Goal: Book appointment/travel/reservation

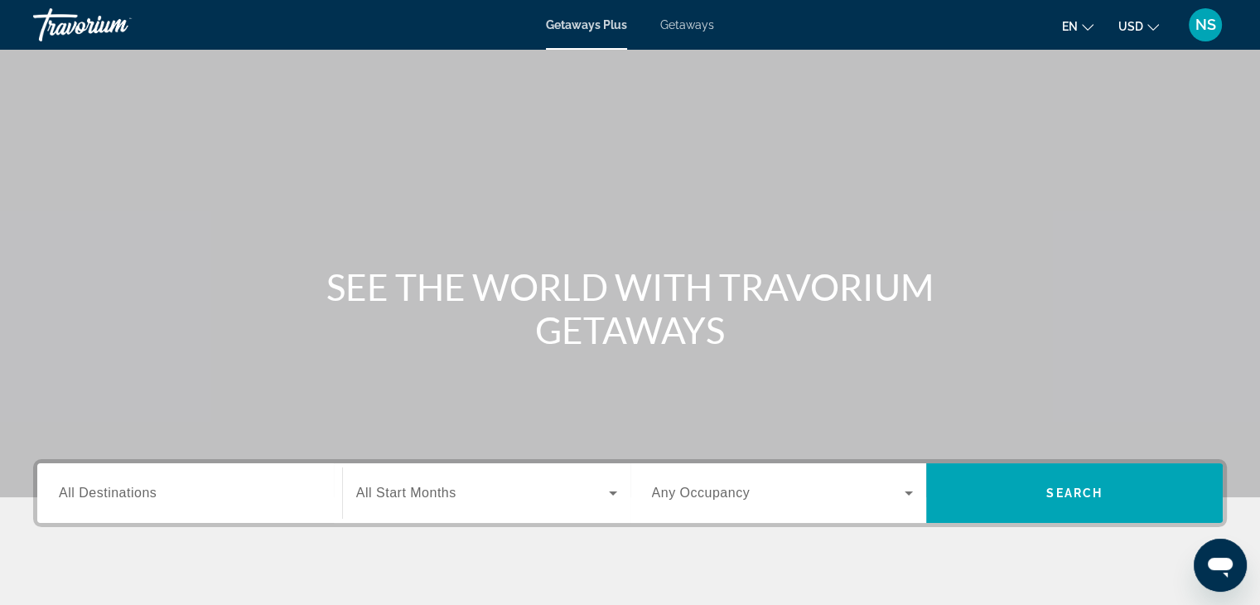
click at [76, 495] on span "All Destinations" at bounding box center [108, 493] width 98 height 14
click at [76, 495] on input "Destination All Destinations" at bounding box center [190, 494] width 262 height 20
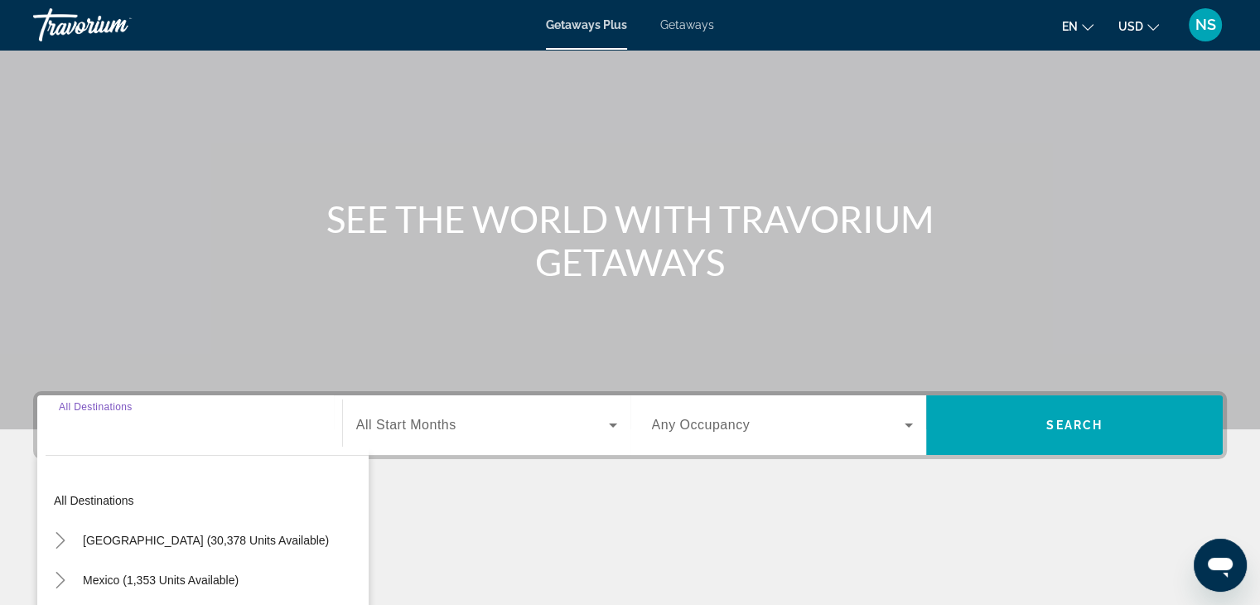
scroll to position [291, 0]
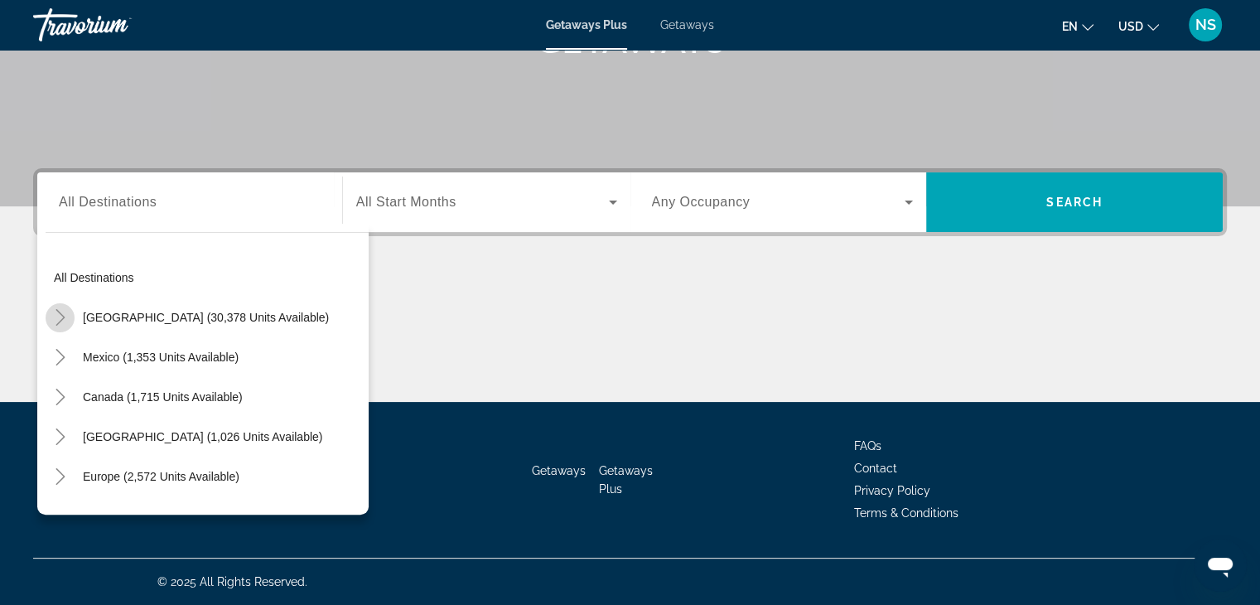
click at [59, 314] on icon "Toggle United States (30,378 units available)" at bounding box center [60, 317] width 17 height 17
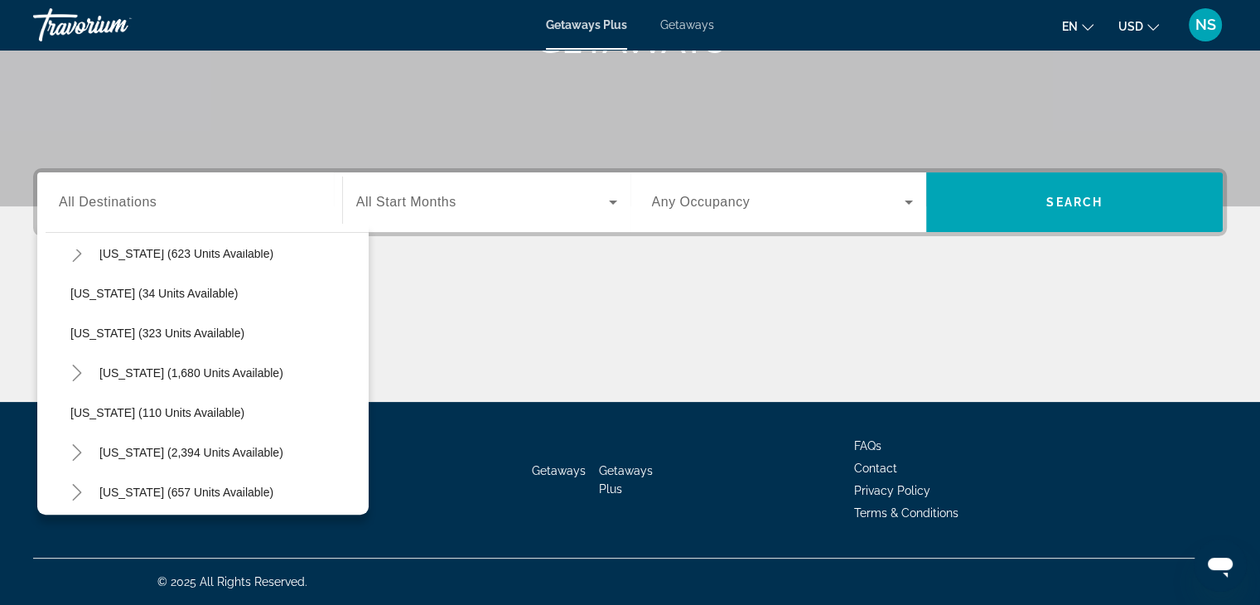
scroll to position [733, 0]
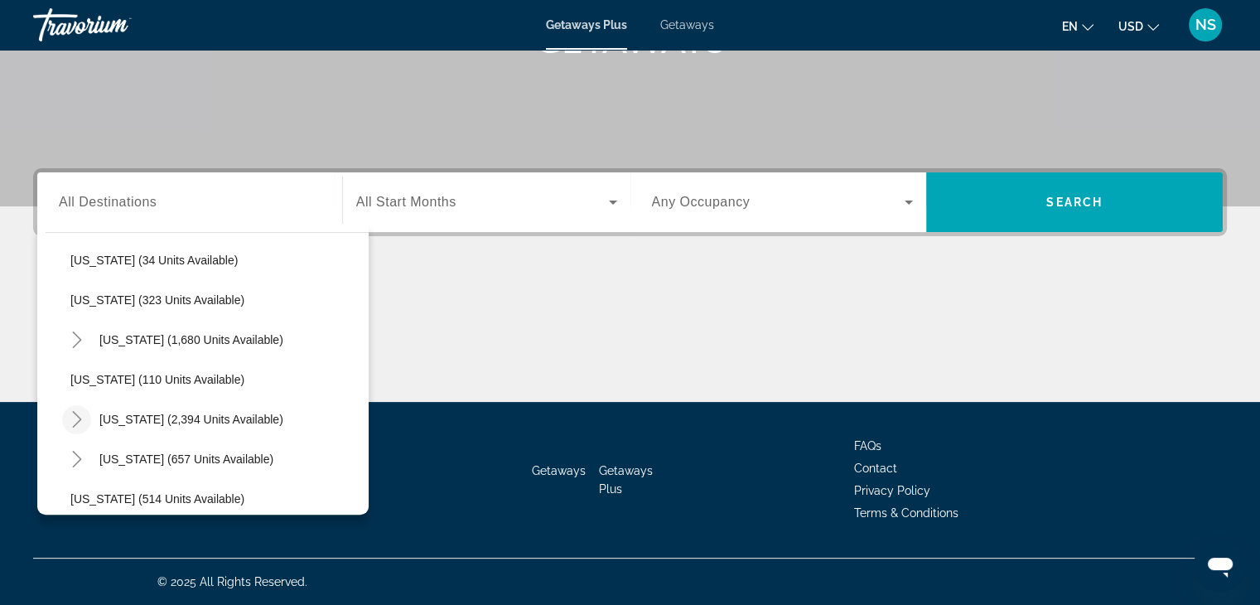
click at [72, 416] on icon "Toggle Nevada (2,394 units available)" at bounding box center [77, 419] width 17 height 17
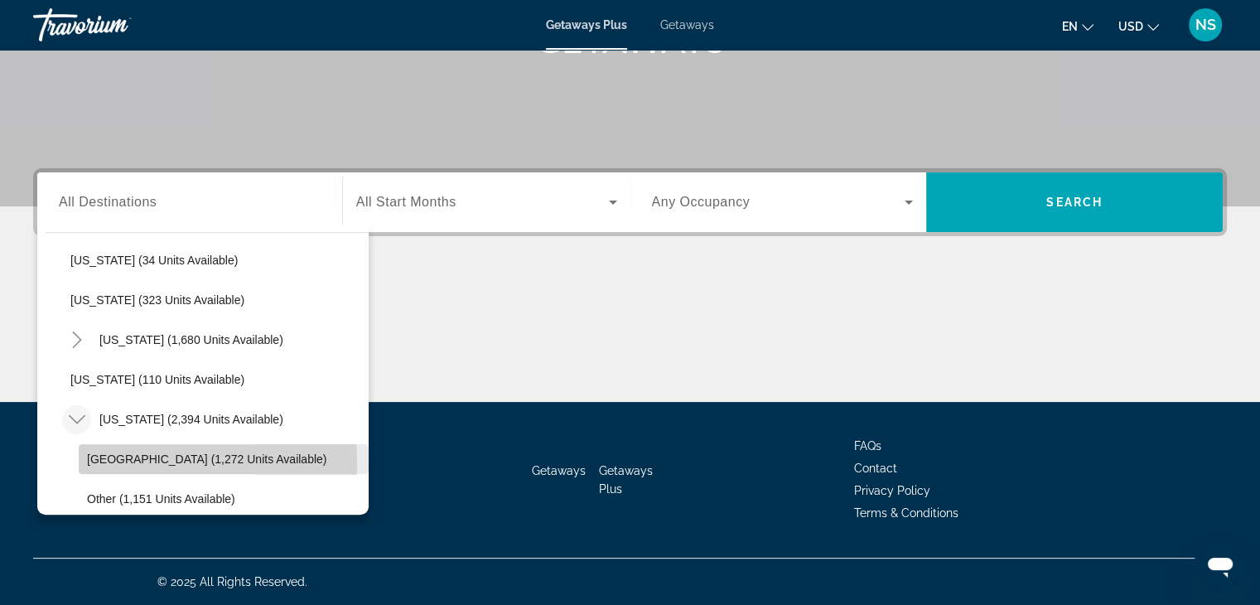
click at [95, 462] on span "[GEOGRAPHIC_DATA] (1,272 units available)" at bounding box center [206, 458] width 239 height 13
type input "**********"
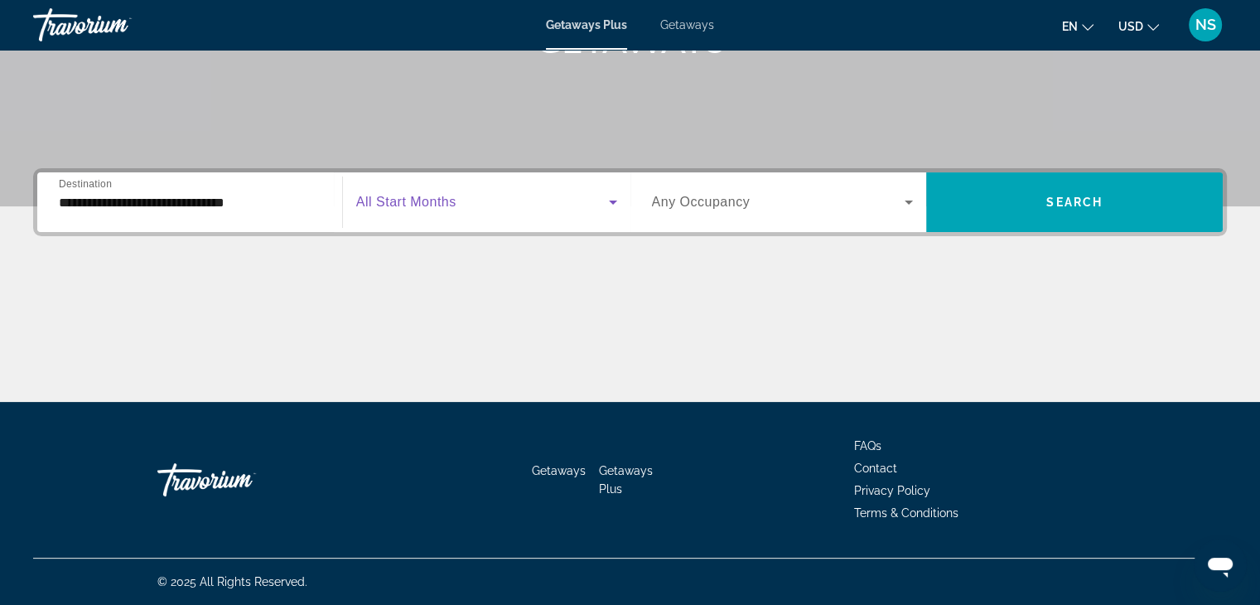
click at [608, 195] on icon "Search widget" at bounding box center [613, 202] width 20 height 20
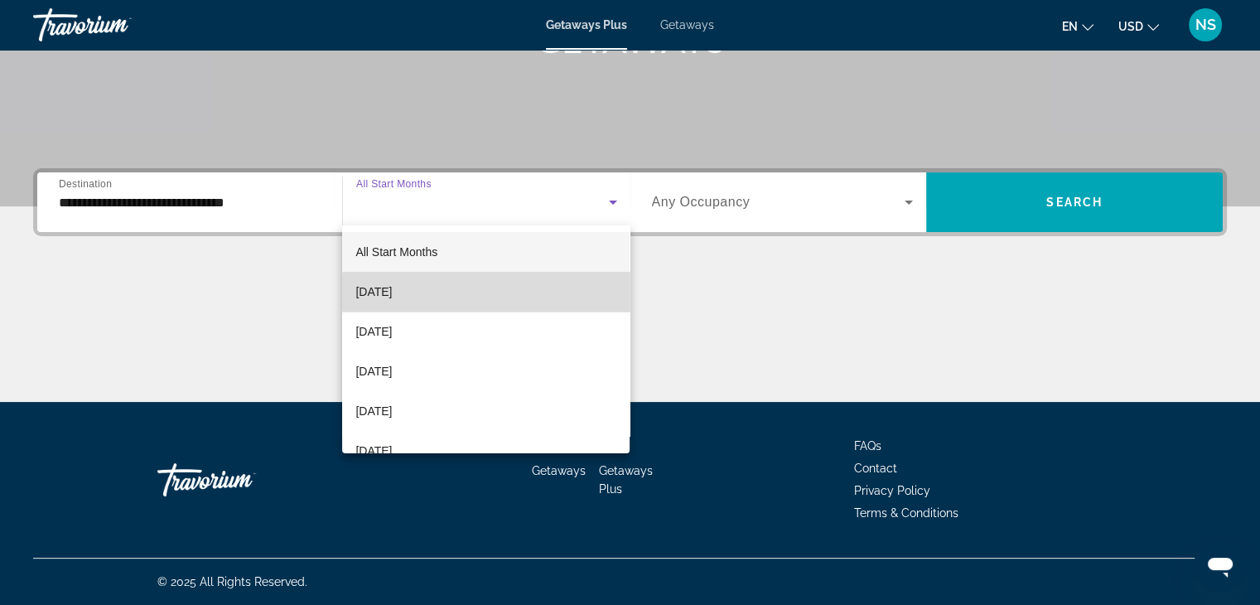
click at [504, 292] on mat-option "[DATE]" at bounding box center [486, 292] width 288 height 40
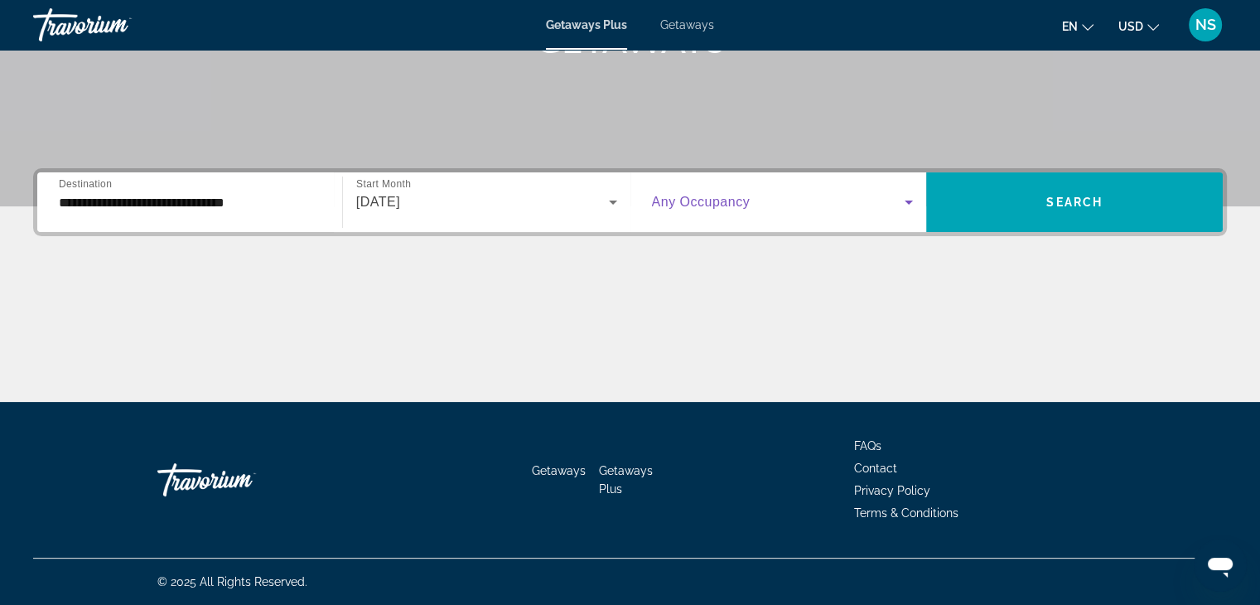
click at [911, 197] on icon "Search widget" at bounding box center [909, 202] width 20 height 20
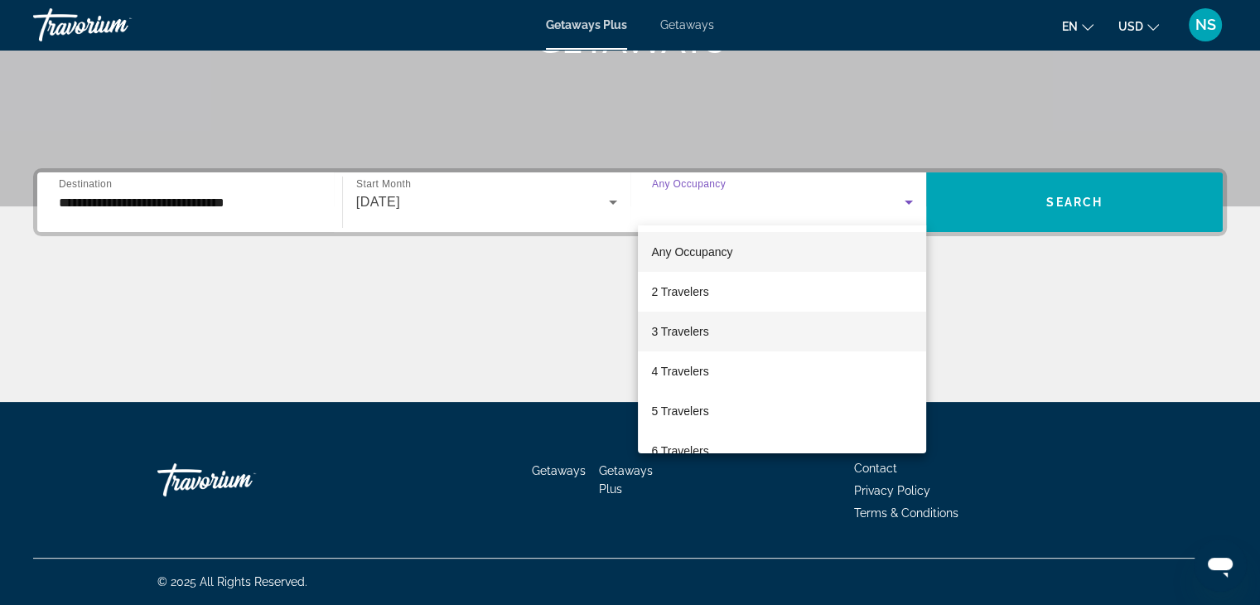
click at [746, 334] on mat-option "3 Travelers" at bounding box center [782, 332] width 288 height 40
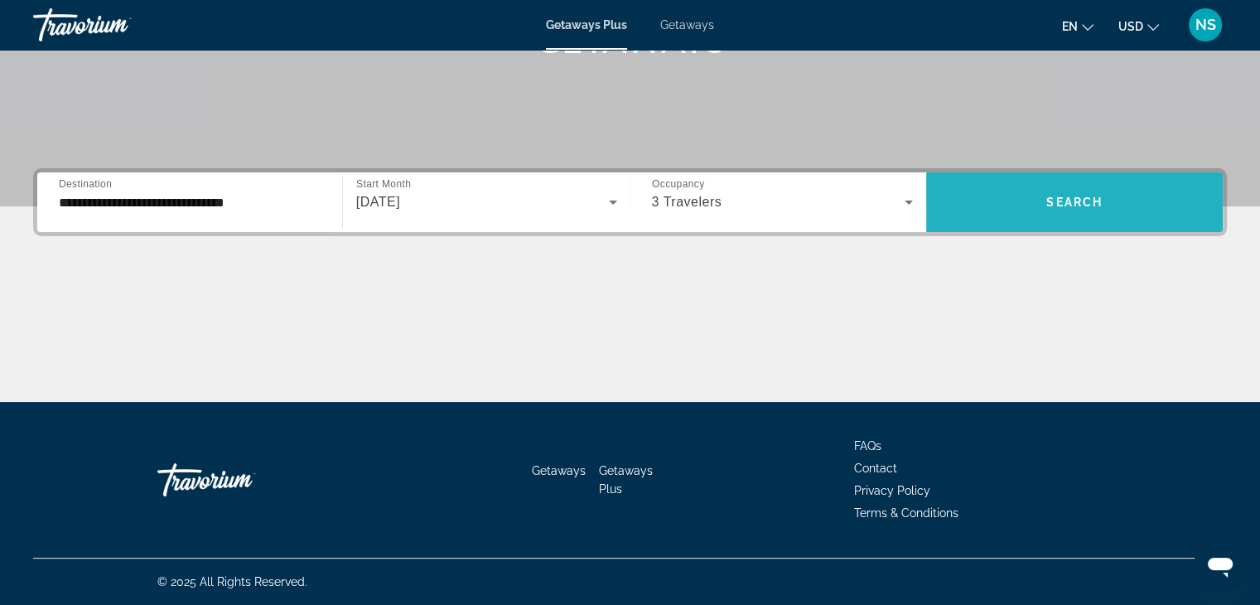
click at [1058, 206] on span "Search" at bounding box center [1075, 202] width 56 height 13
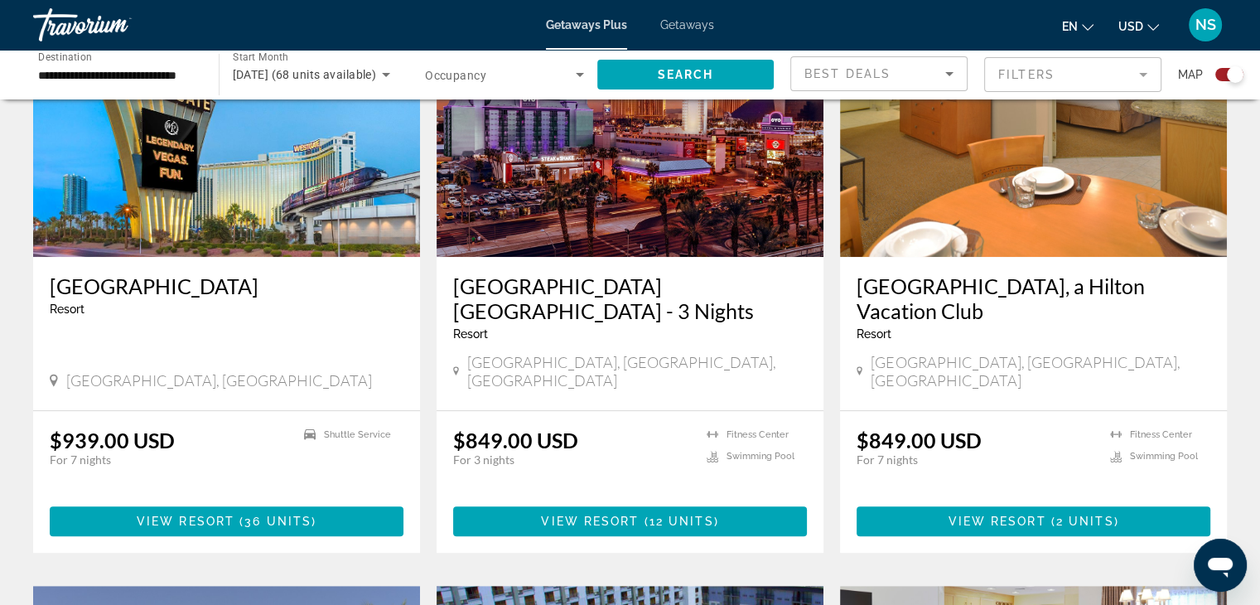
scroll to position [696, 0]
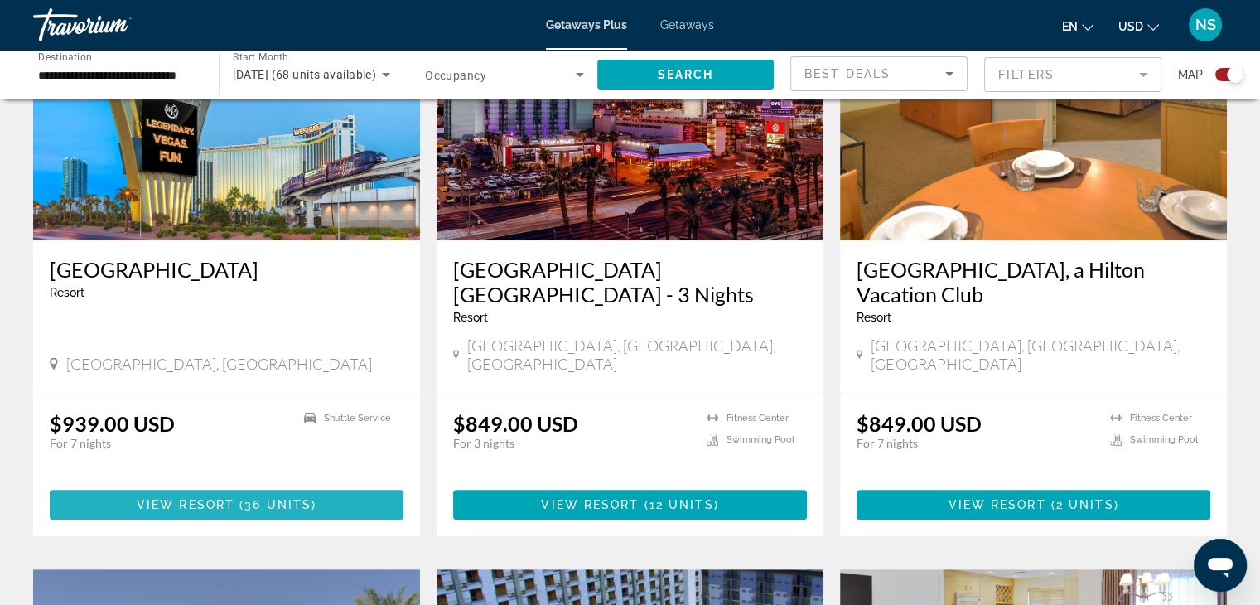
click at [205, 498] on span "View Resort" at bounding box center [186, 504] width 98 height 13
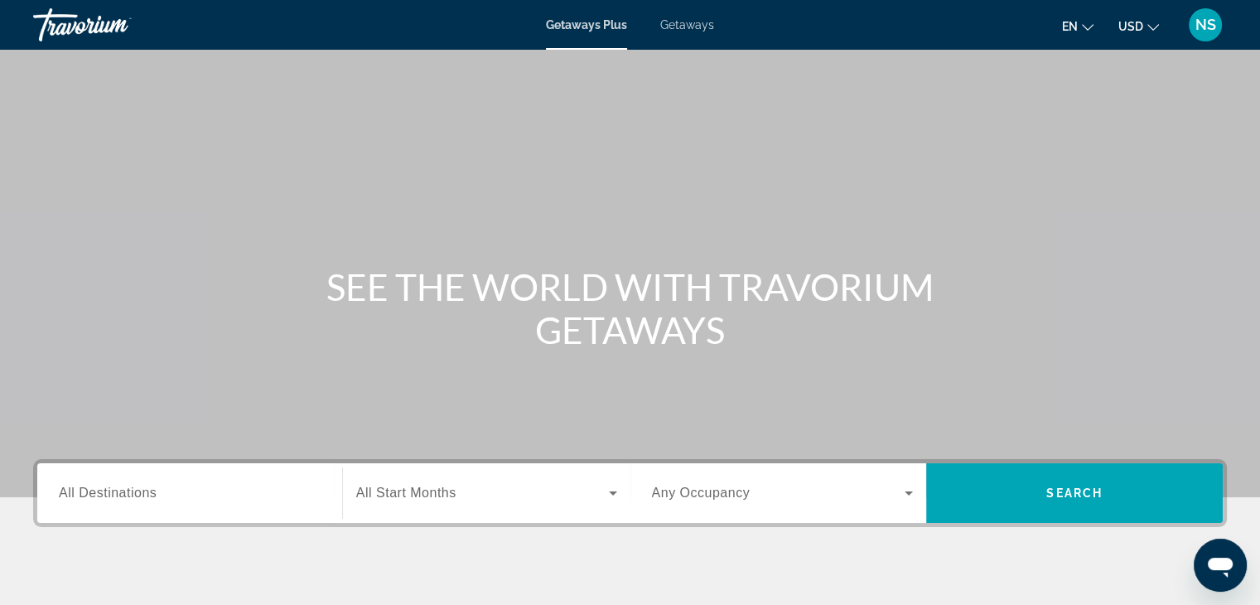
click at [84, 496] on span "All Destinations" at bounding box center [108, 493] width 98 height 14
click at [84, 496] on input "Destination All Destinations" at bounding box center [190, 494] width 262 height 20
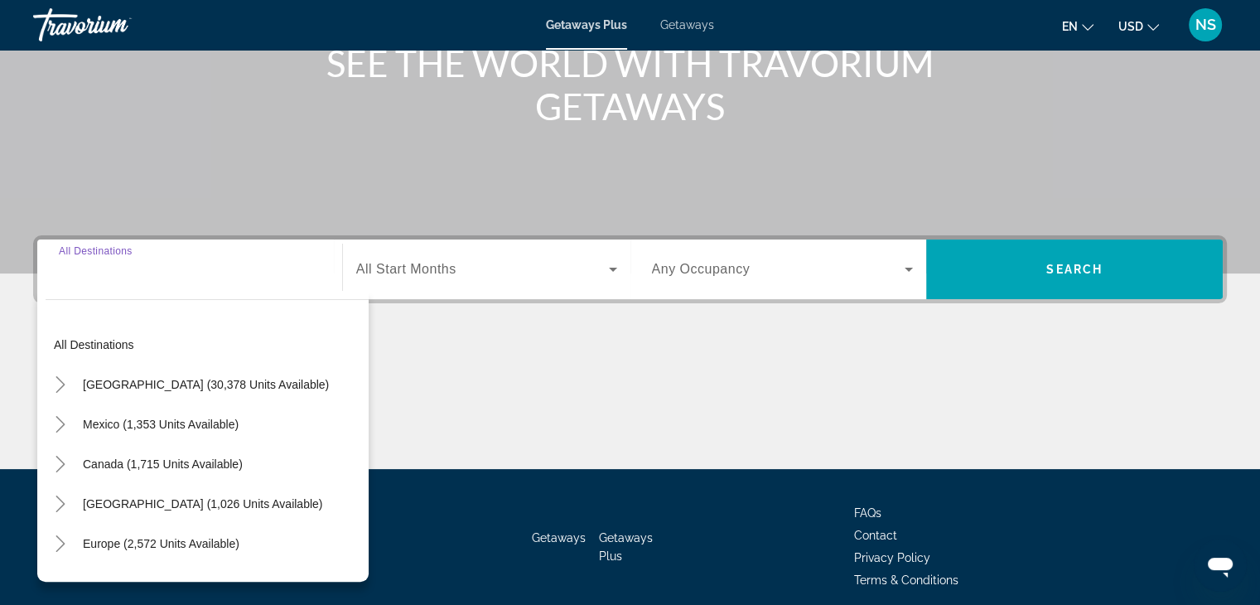
scroll to position [291, 0]
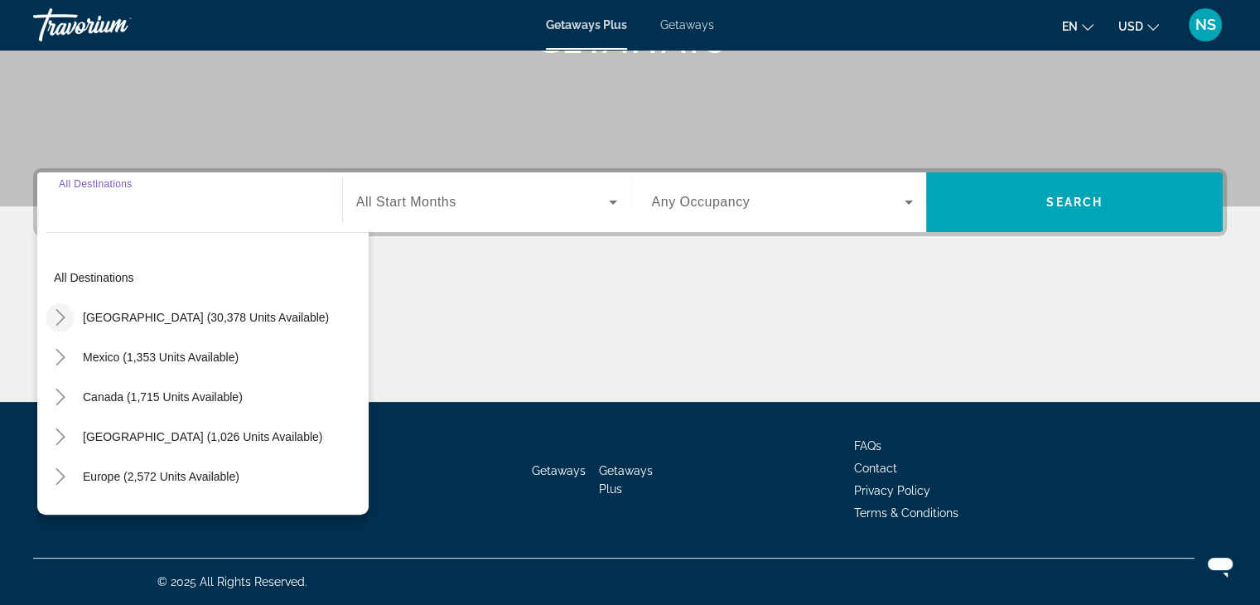
click at [57, 319] on icon "Toggle United States (30,378 units available)" at bounding box center [60, 317] width 17 height 17
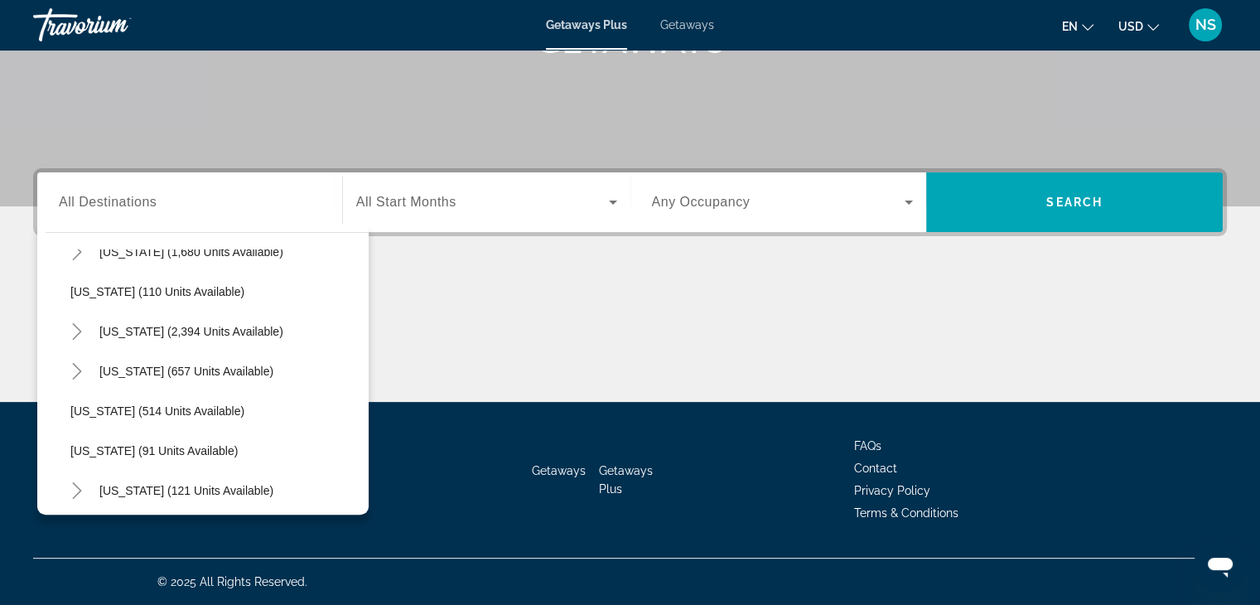
scroll to position [832, 0]
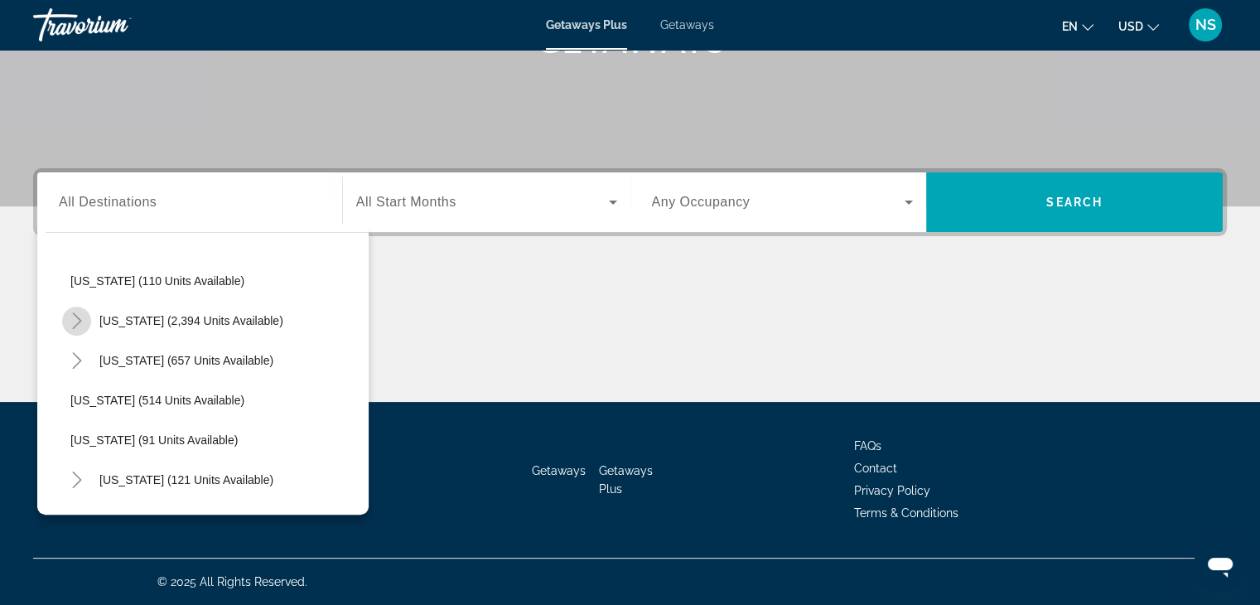
click at [73, 316] on icon "Toggle Nevada (2,394 units available)" at bounding box center [77, 320] width 17 height 17
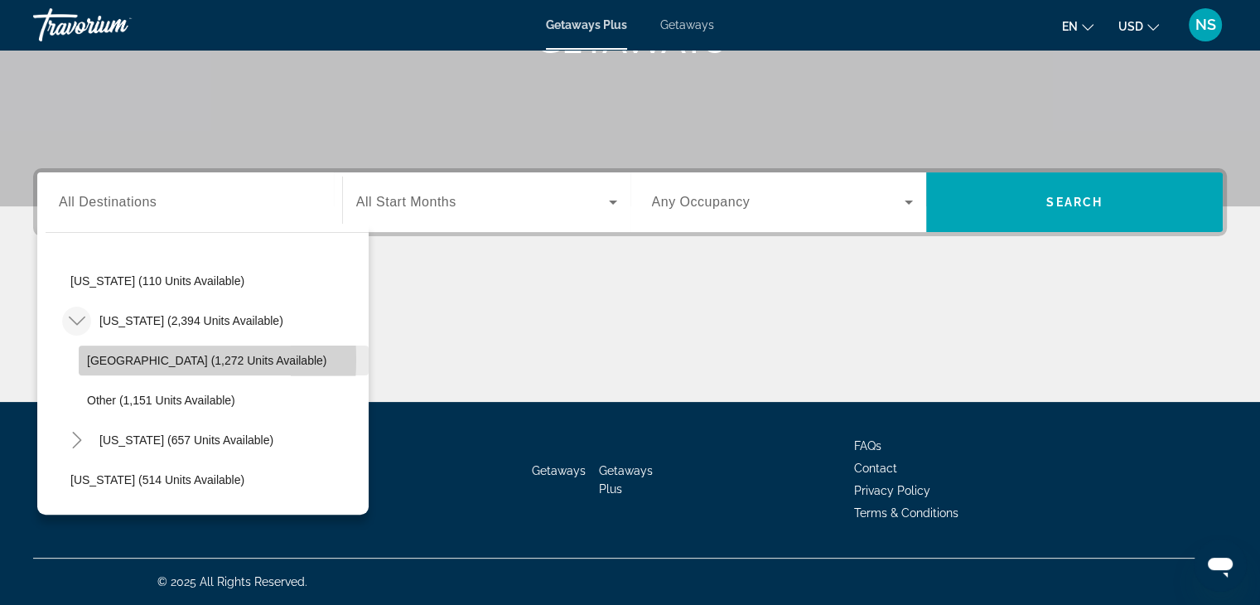
click at [113, 358] on span "[GEOGRAPHIC_DATA] (1,272 units available)" at bounding box center [206, 360] width 239 height 13
type input "**********"
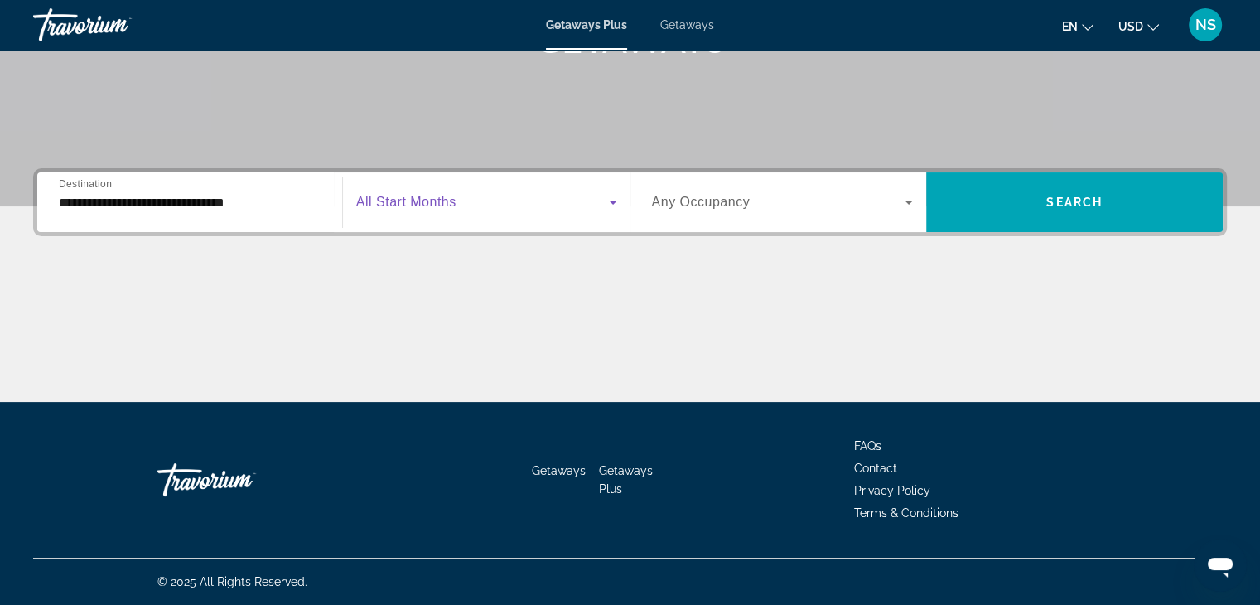
click at [612, 200] on icon "Search widget" at bounding box center [613, 202] width 20 height 20
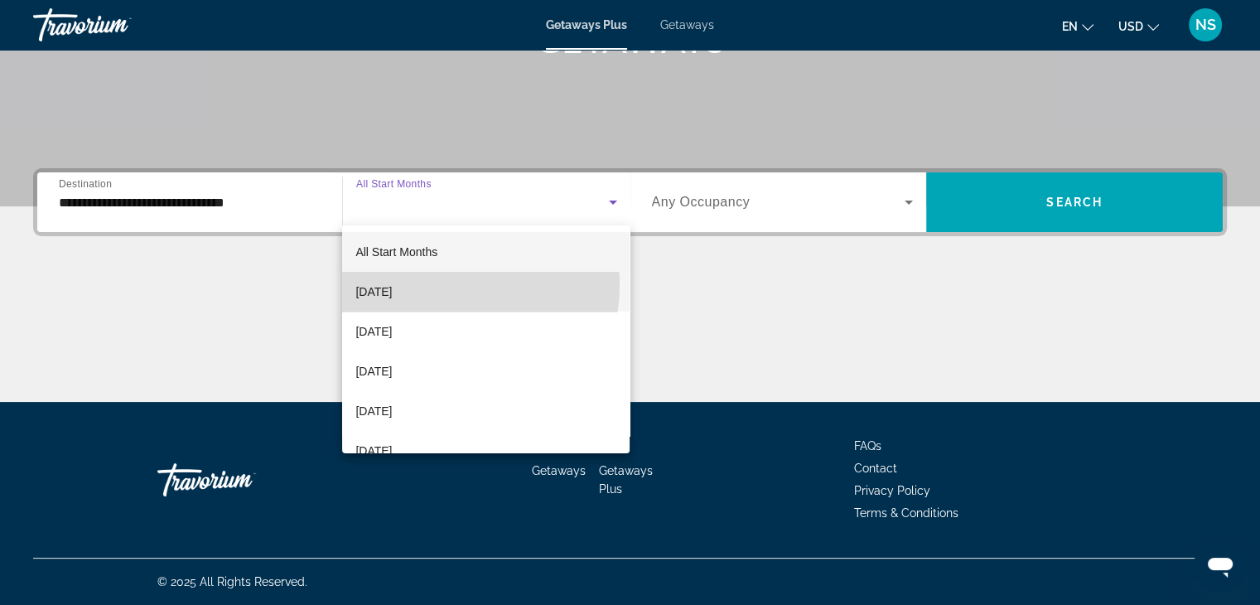
click at [392, 284] on span "[DATE]" at bounding box center [373, 292] width 36 height 20
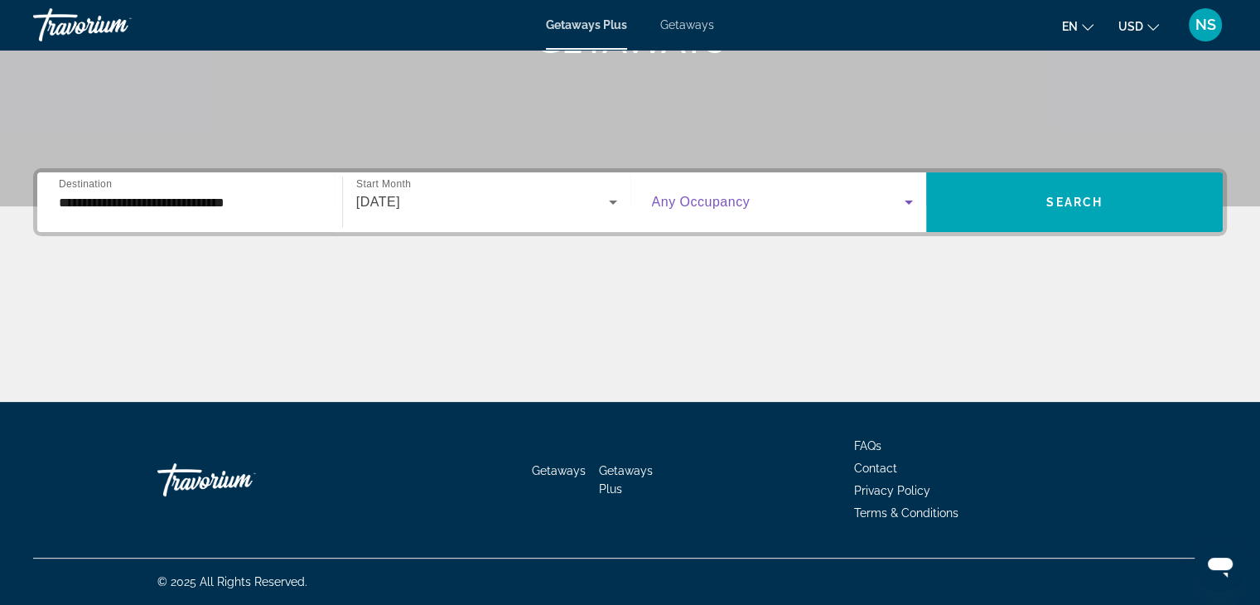
click at [911, 200] on icon "Search widget" at bounding box center [909, 202] width 20 height 20
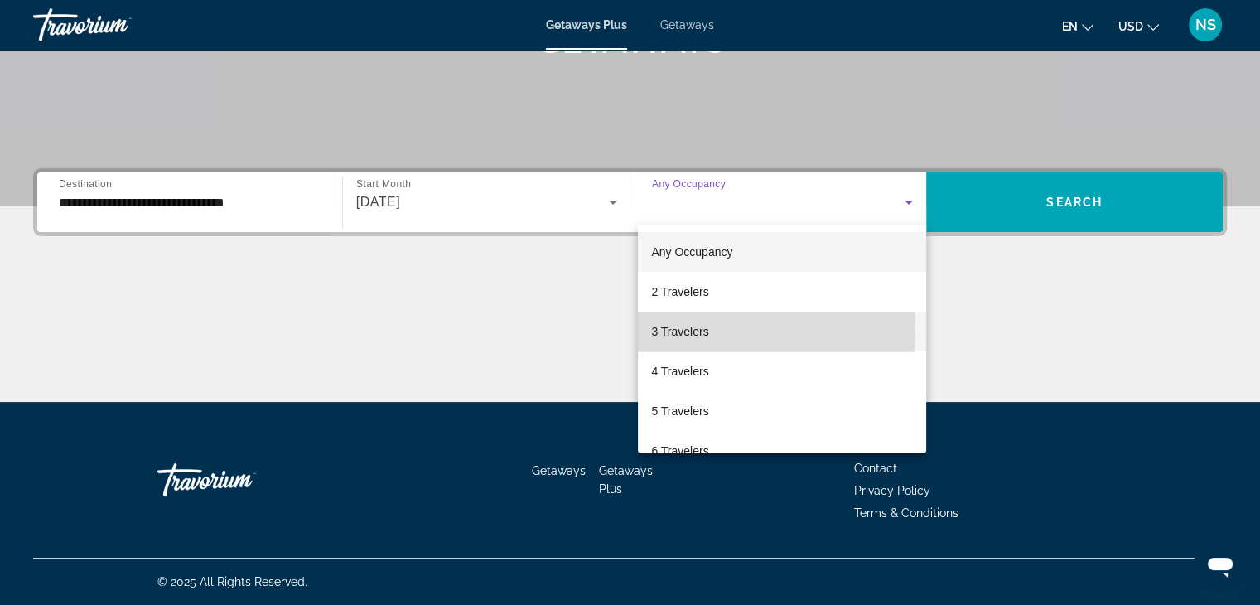
click at [746, 329] on mat-option "3 Travelers" at bounding box center [782, 332] width 288 height 40
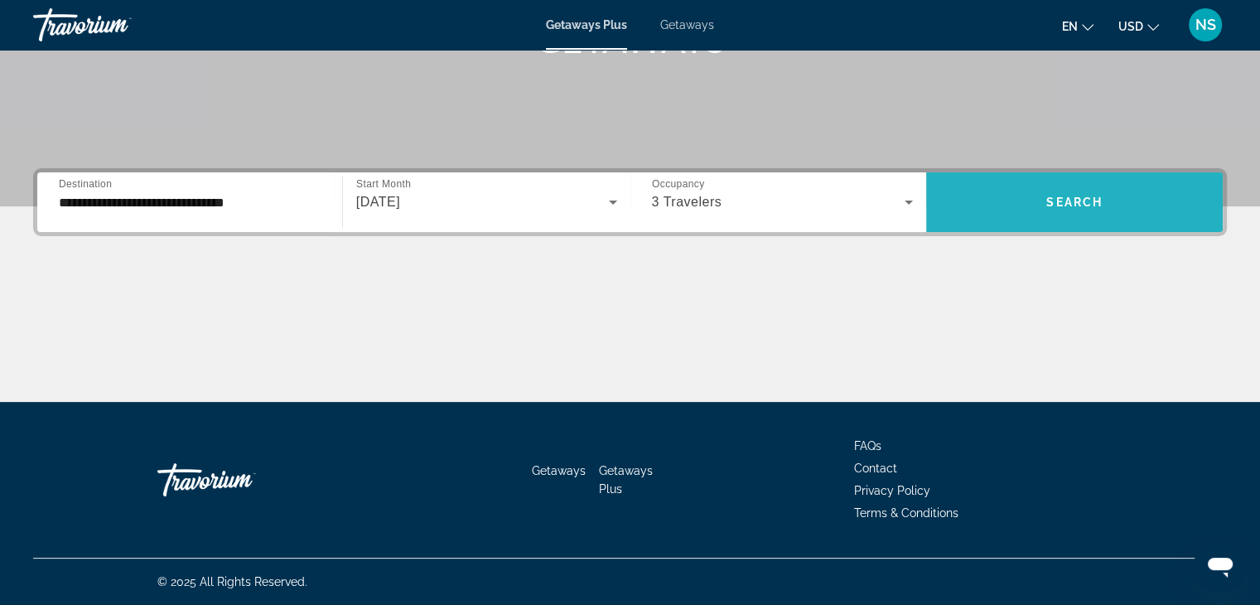
click at [1054, 196] on span "Search" at bounding box center [1075, 202] width 56 height 13
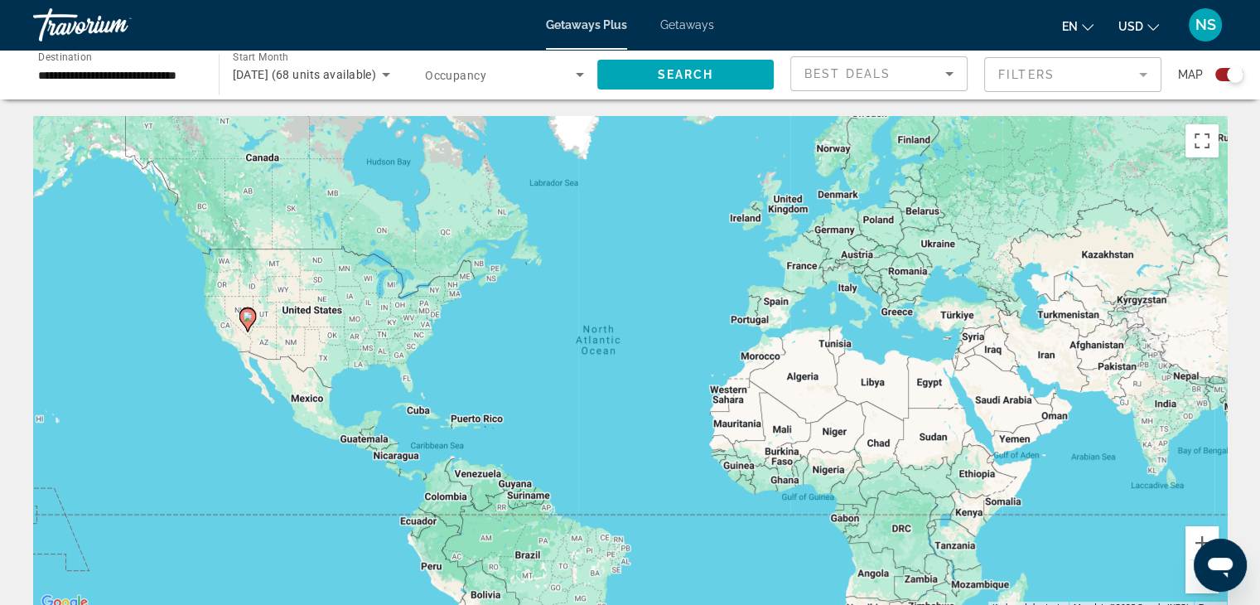
drag, startPoint x: 936, startPoint y: 280, endPoint x: 981, endPoint y: 302, distance: 50.0
click at [981, 302] on div "To activate drag with keyboard, press Alt + Enter. Once in keyboard drag state,…" at bounding box center [630, 364] width 1194 height 497
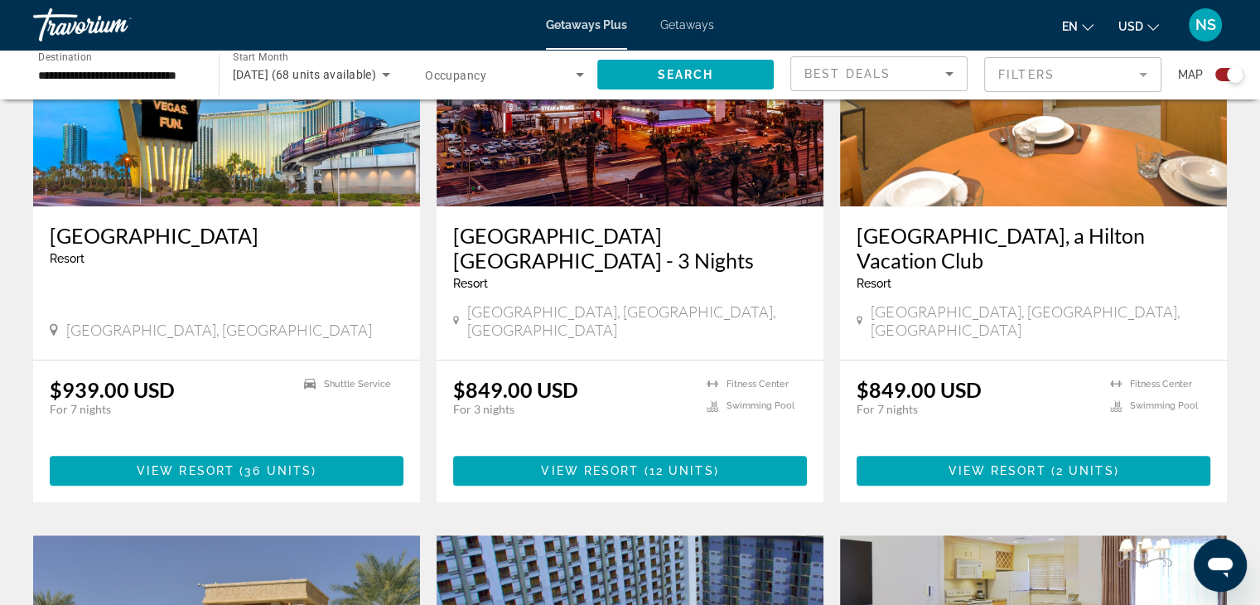
scroll to position [729, 0]
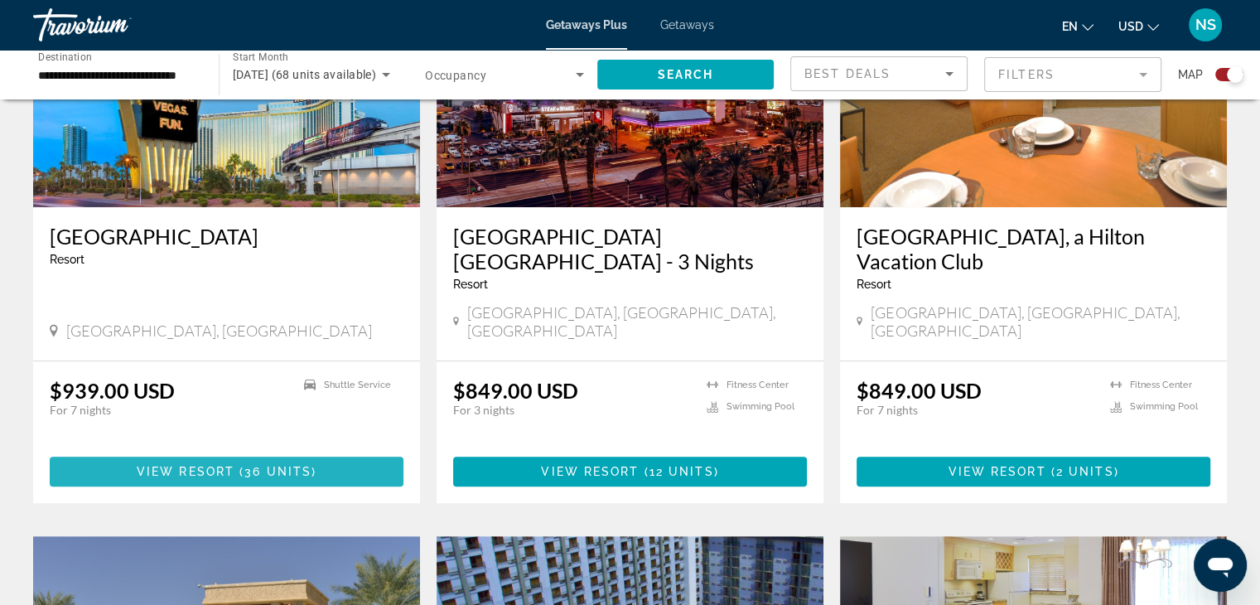
click at [240, 465] on span "( 36 units )" at bounding box center [275, 471] width 82 height 13
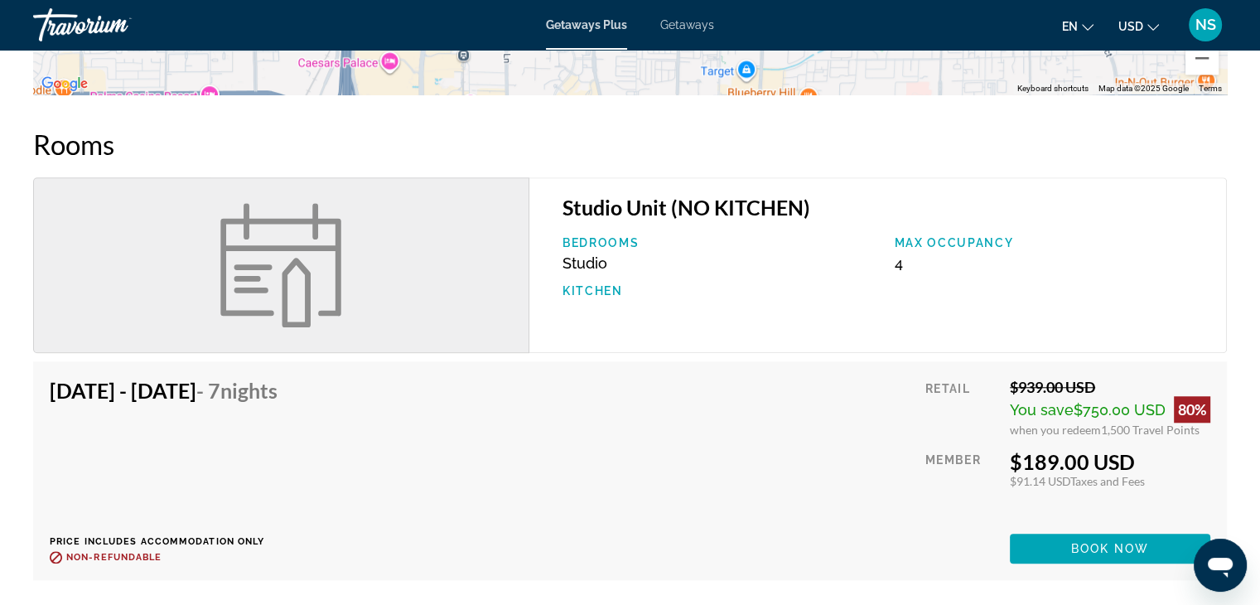
scroll to position [1524, 0]
